Goal: Navigation & Orientation: Find specific page/section

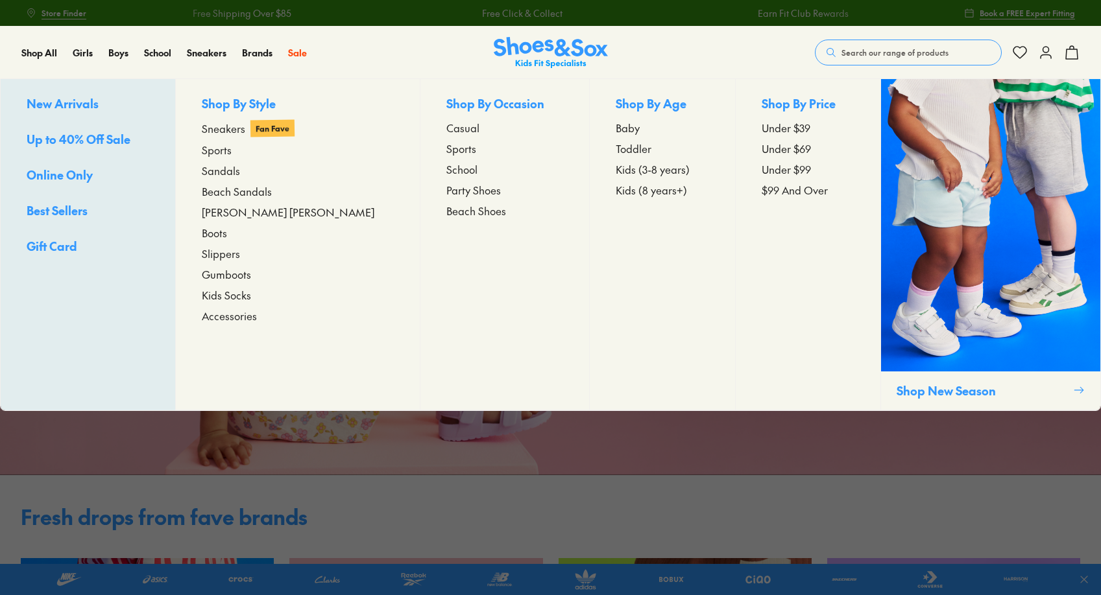
click at [47, 105] on span "New Arrivals" at bounding box center [63, 103] width 72 height 16
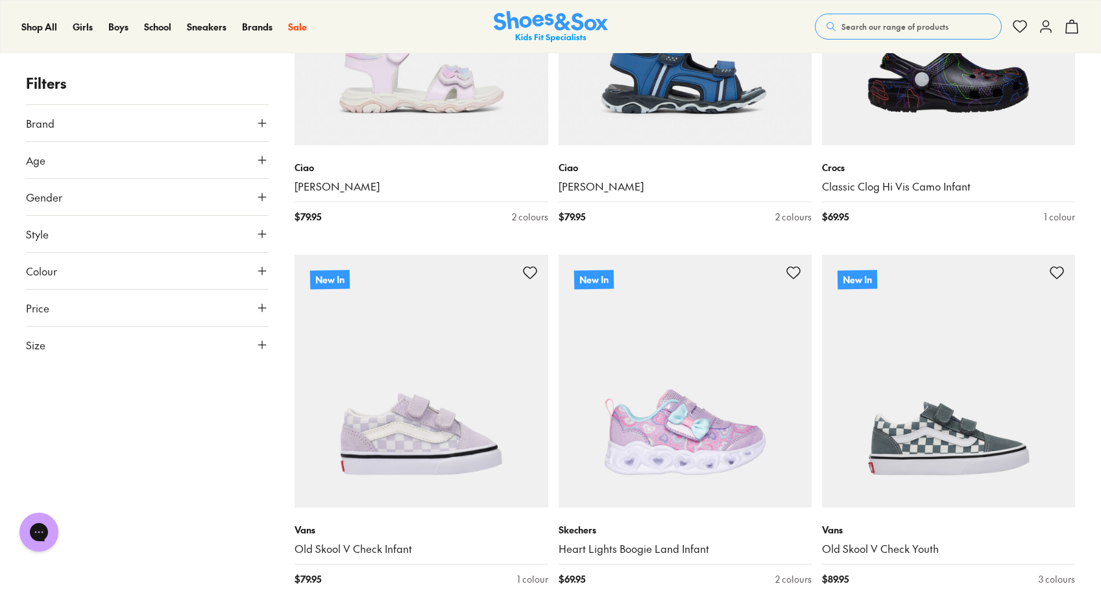
scroll to position [3278, 0]
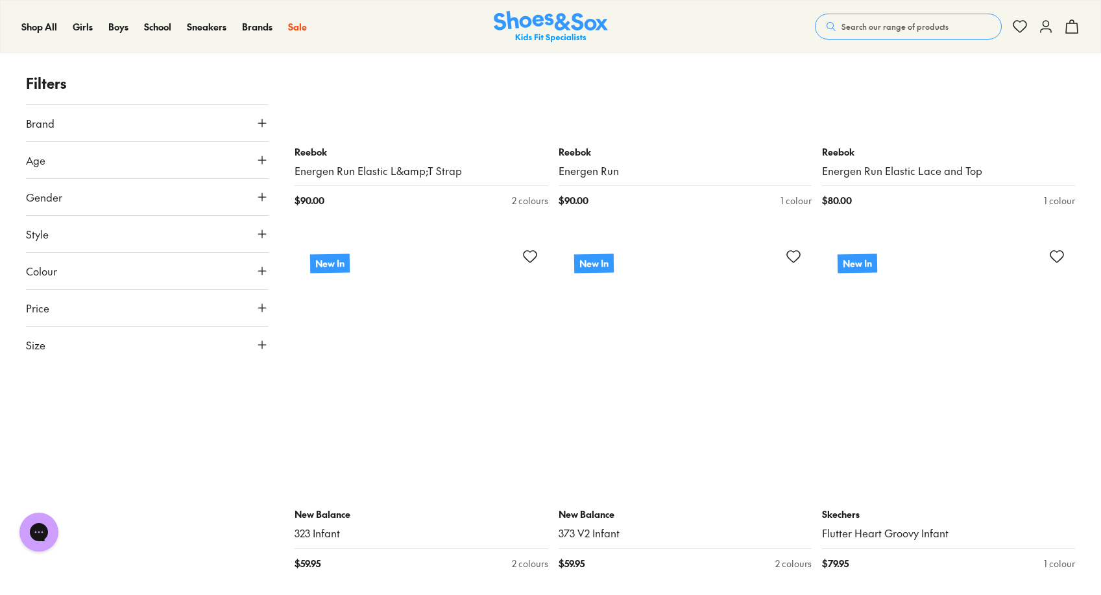
scroll to position [7299, 0]
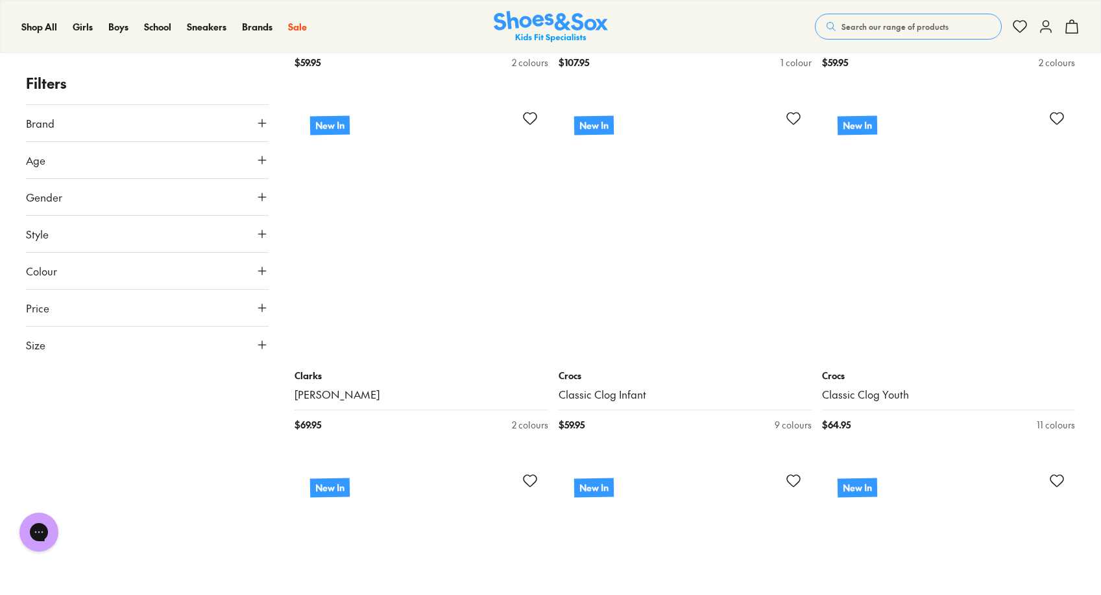
scroll to position [8143, 0]
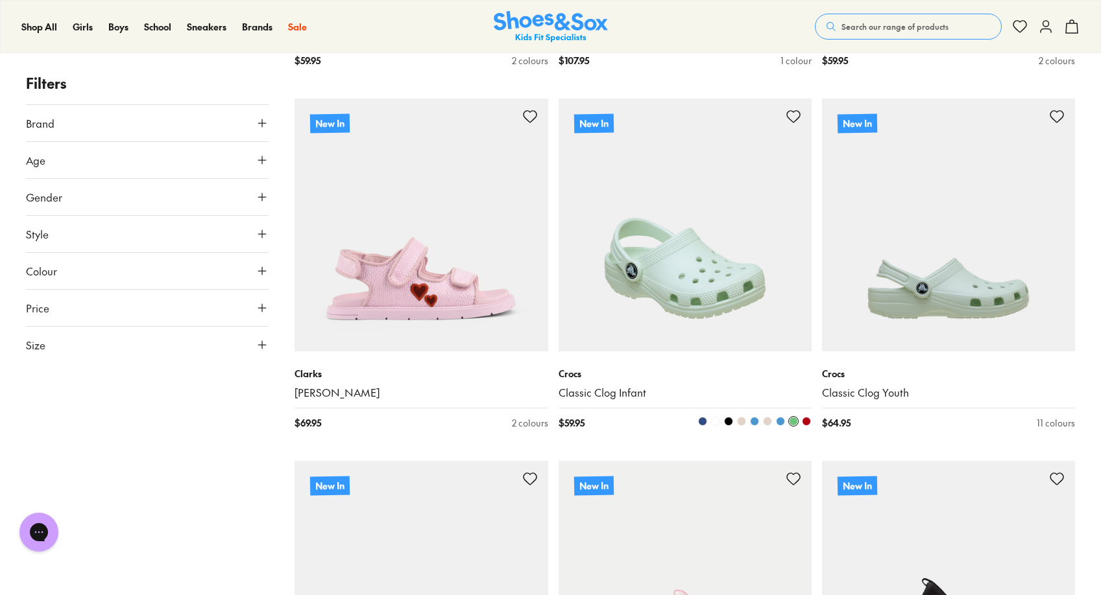
click at [713, 279] on img at bounding box center [684, 225] width 253 height 253
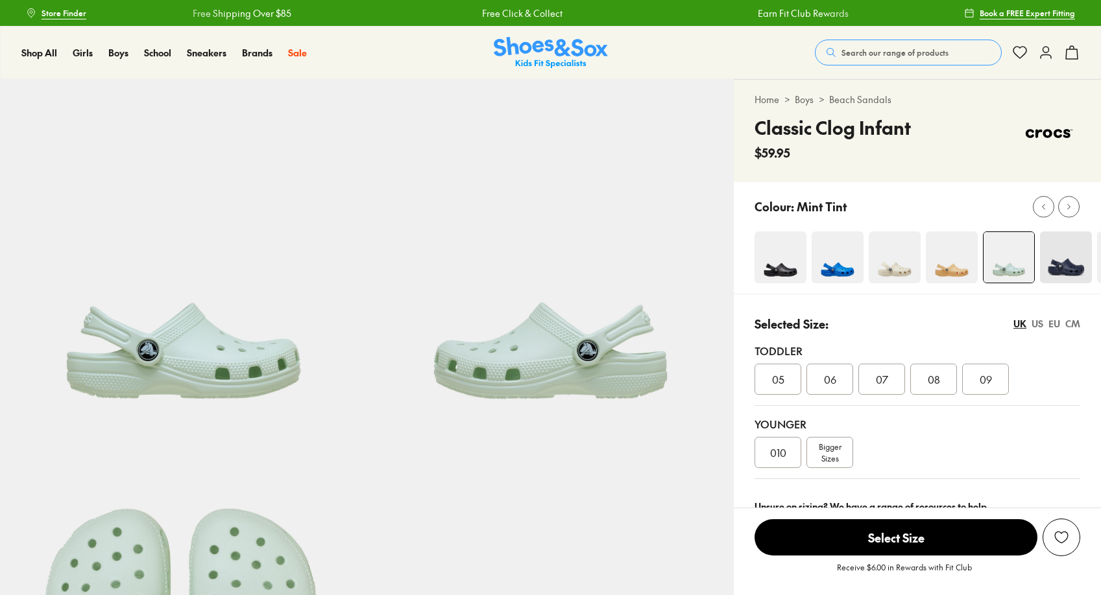
select select "*"
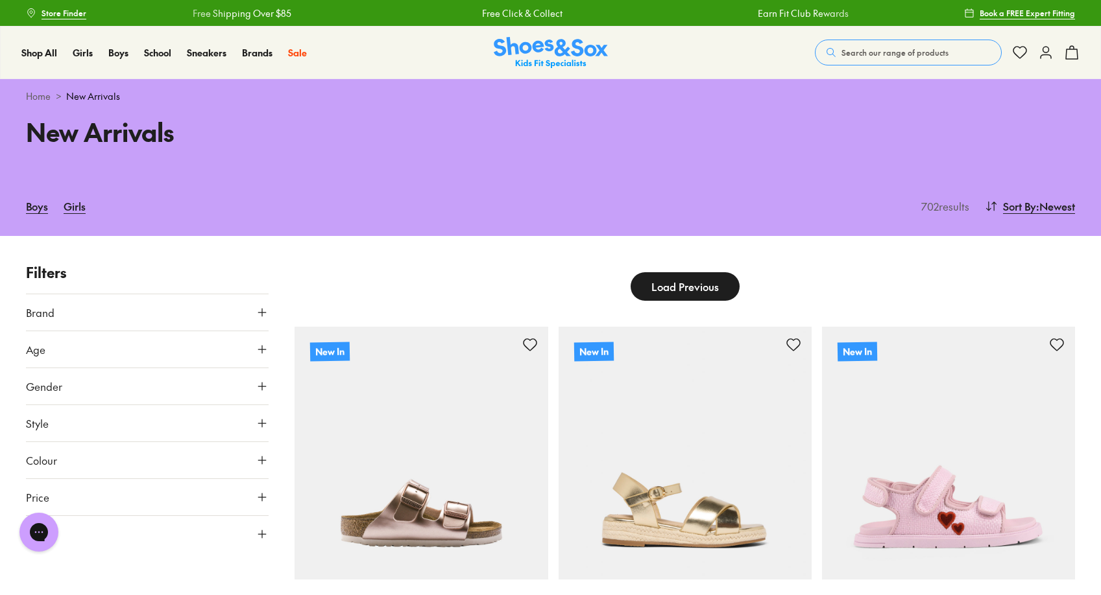
click at [682, 289] on span "Load Previous" at bounding box center [684, 287] width 67 height 16
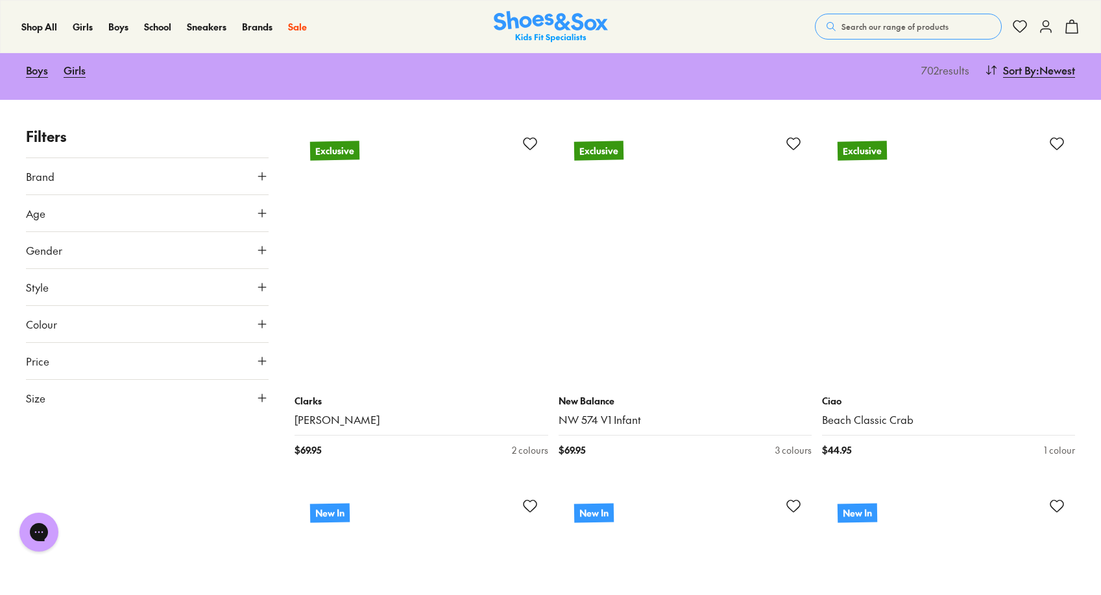
scroll to position [324, 0]
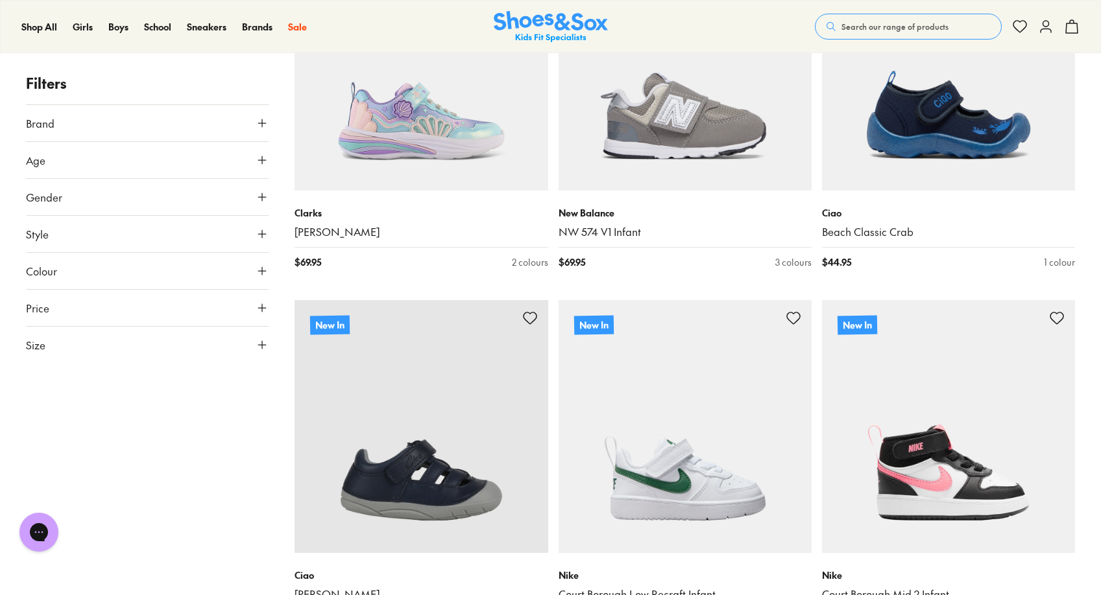
click at [72, 132] on button "Brand" at bounding box center [147, 123] width 243 height 36
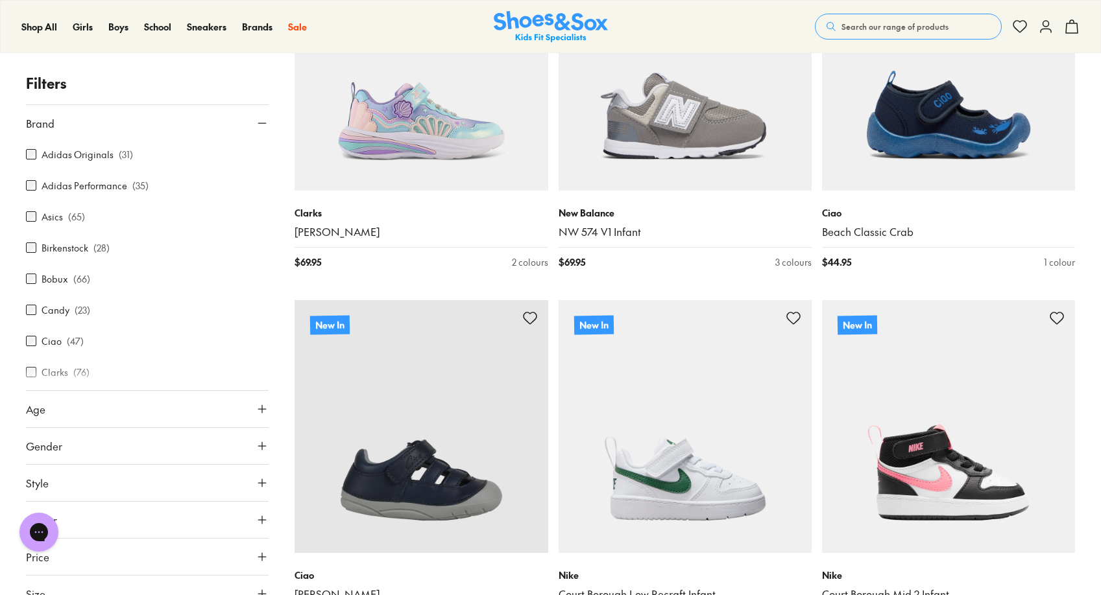
click at [32, 342] on div "Adidas Originals ( 31 ) Adidas Performance ( 35 ) Asics ( 65 ) Birkenstock ( 28…" at bounding box center [147, 551] width 243 height 820
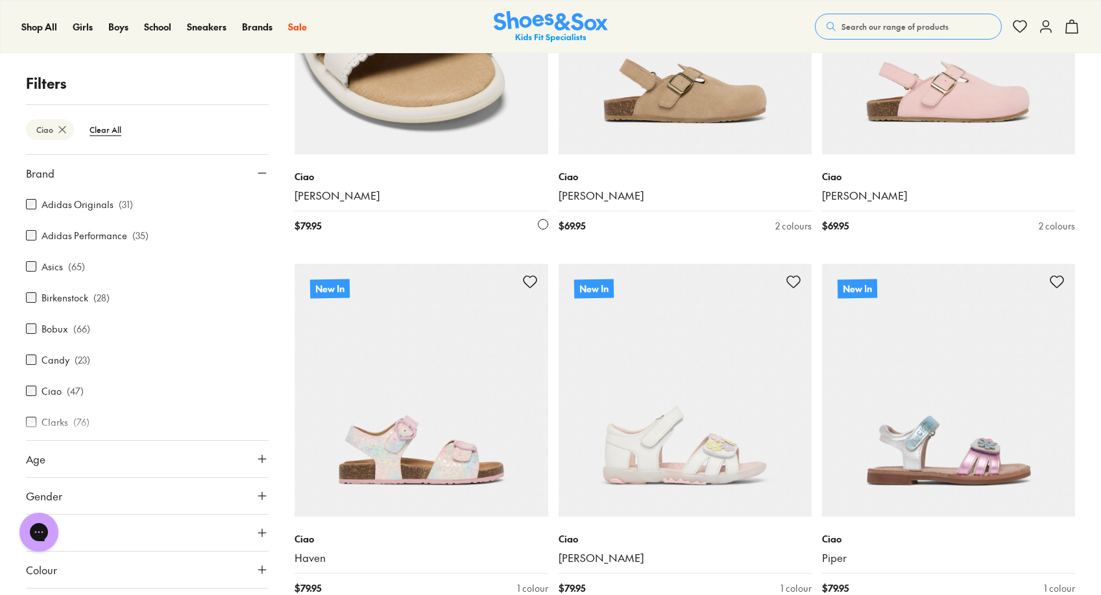
scroll to position [3301, 0]
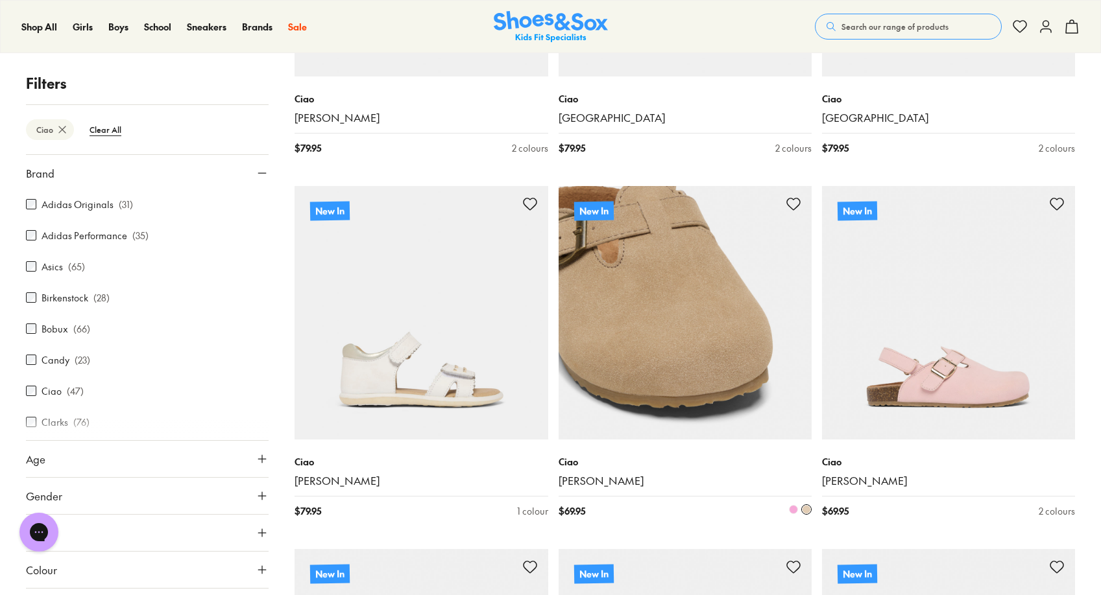
scroll to position [2588, 0]
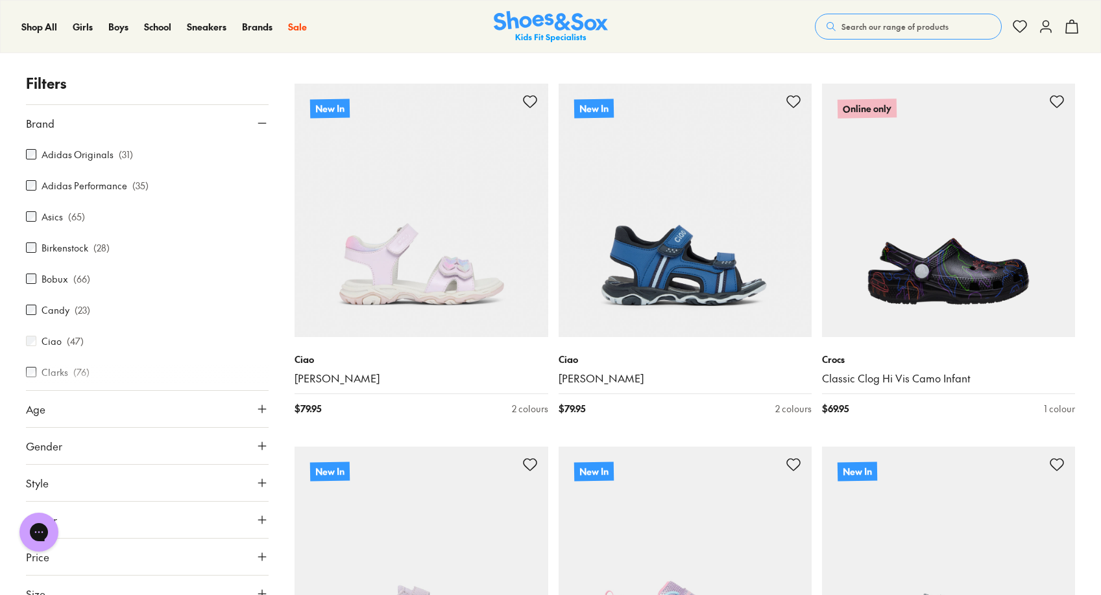
scroll to position [3291, 0]
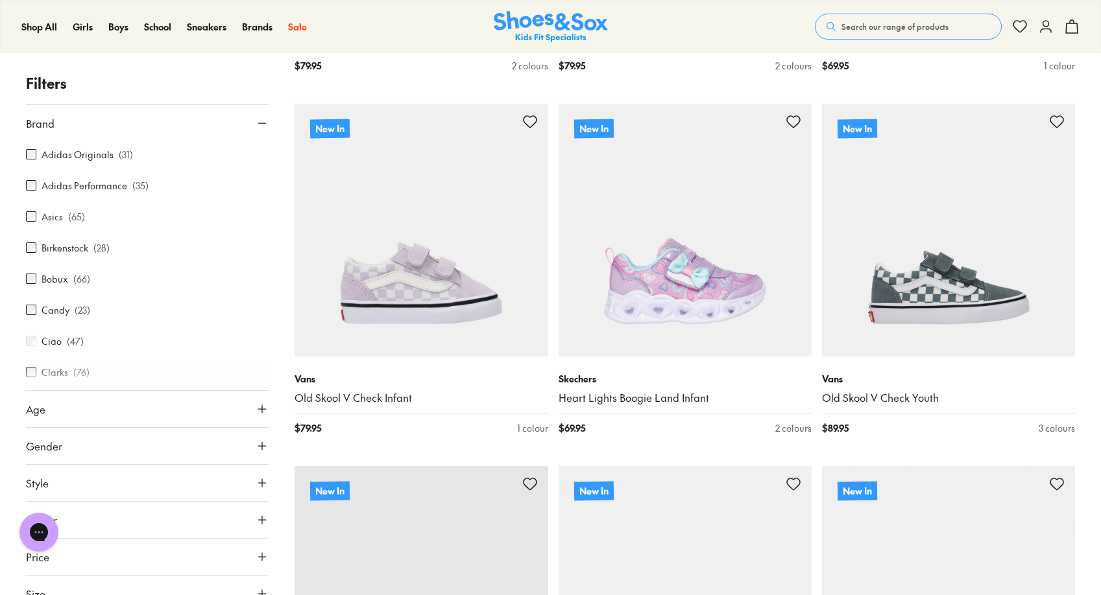
scroll to position [3421, 0]
